Goal: Navigation & Orientation: Find specific page/section

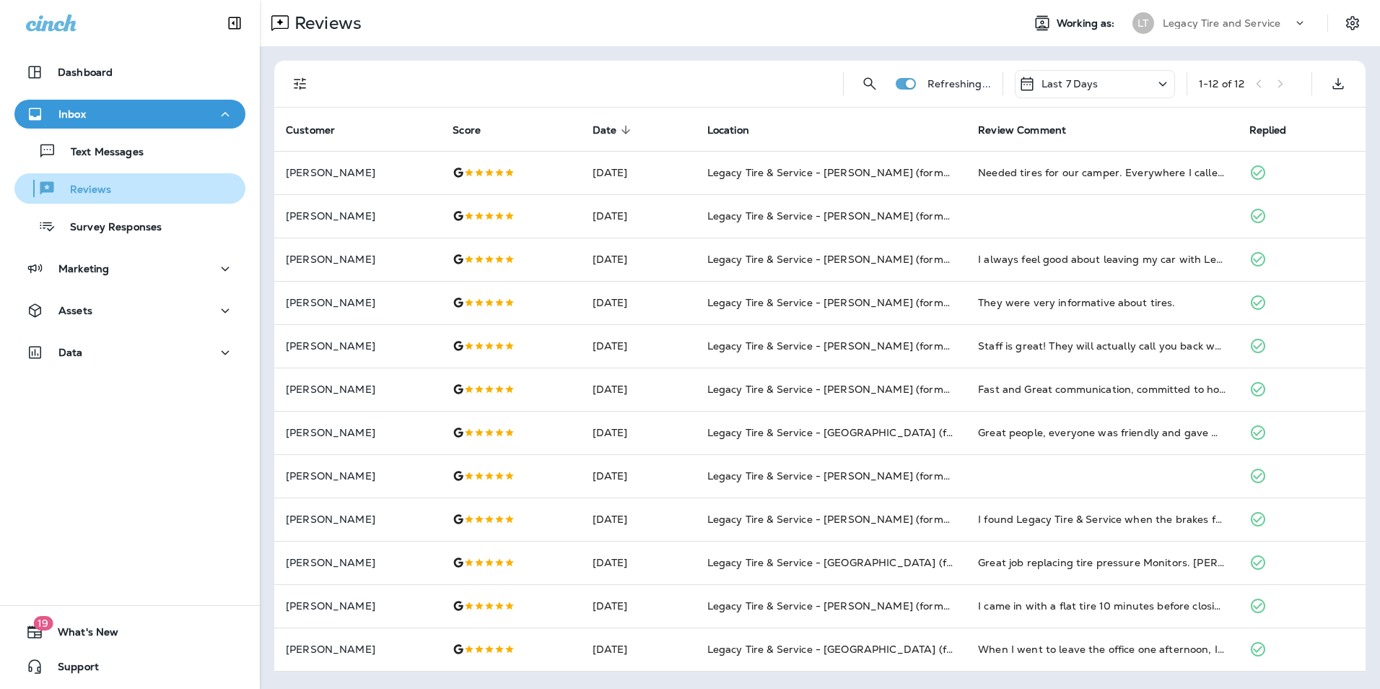
click at [123, 196] on div "Reviews" at bounding box center [129, 189] width 219 height 22
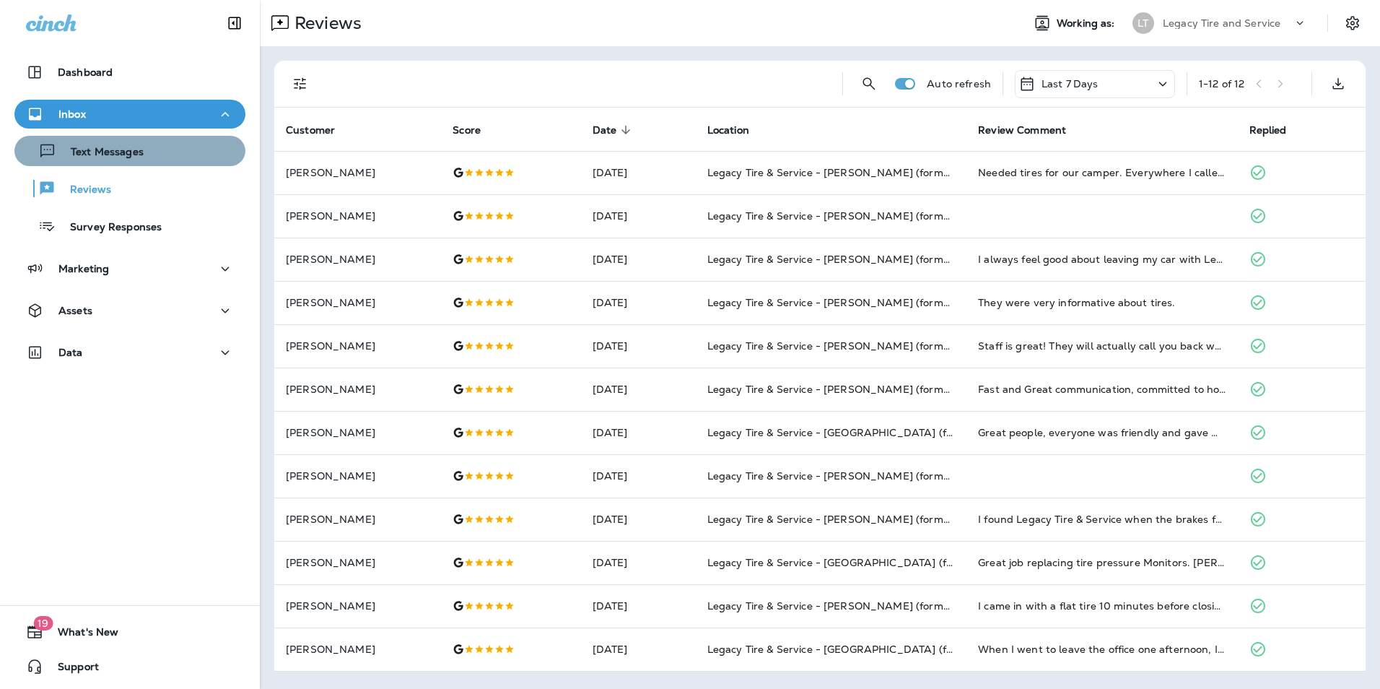
click at [192, 153] on div "Text Messages" at bounding box center [129, 151] width 219 height 22
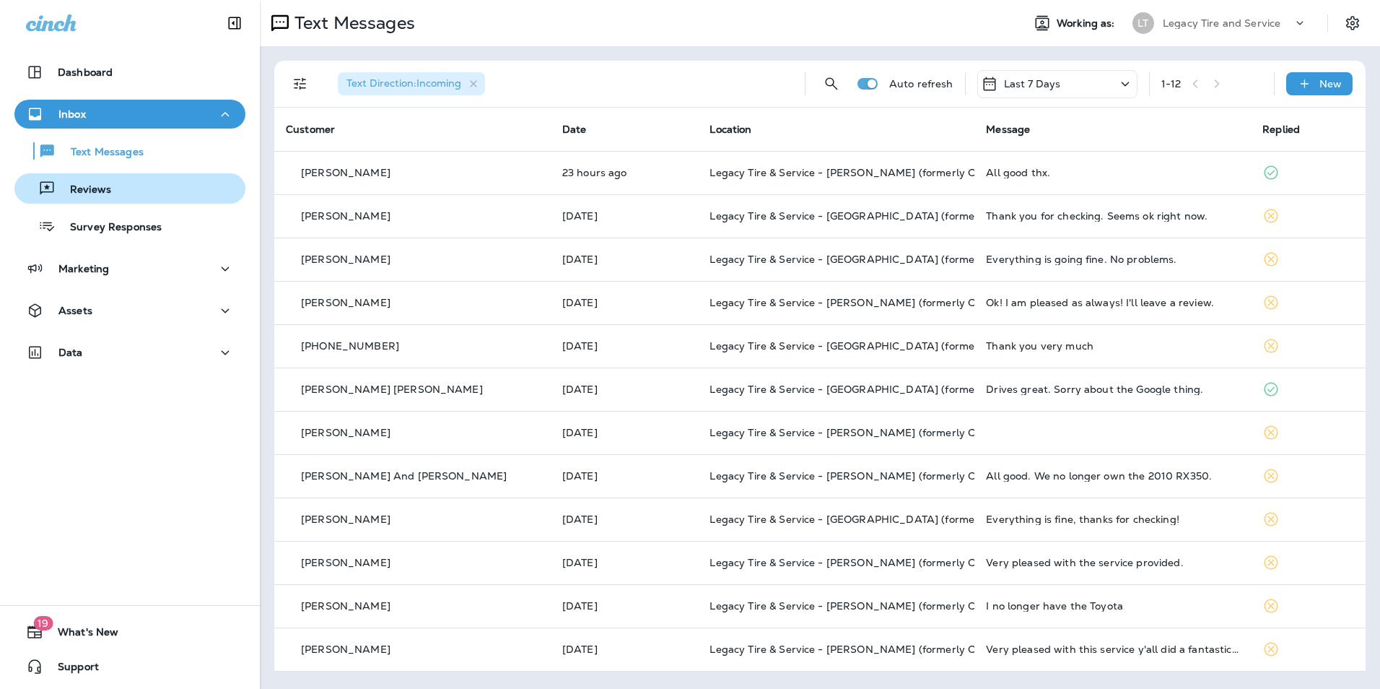
click at [164, 194] on div "Reviews" at bounding box center [129, 189] width 219 height 22
